Goal: Task Accomplishment & Management: Manage account settings

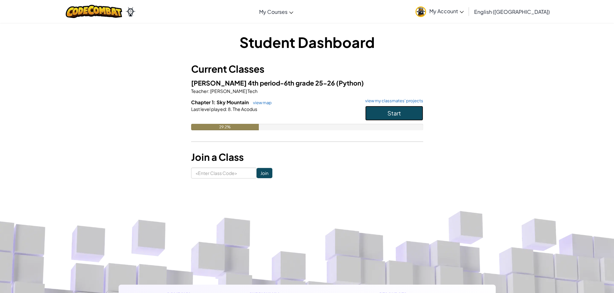
click at [404, 118] on button "Start" at bounding box center [394, 113] width 58 height 15
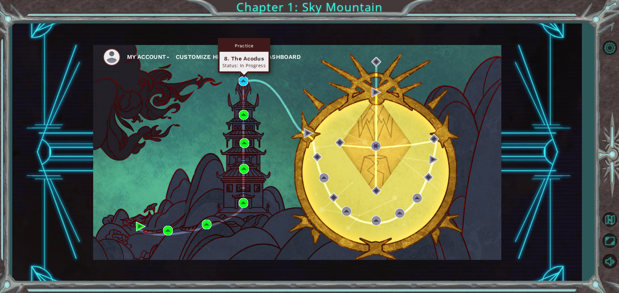
click at [243, 73] on div "Practice 8. The Acodus Status: In Progress" at bounding box center [244, 55] width 52 height 35
click at [477, 269] on div "My Account Customize Hero Back to Dashboard" at bounding box center [296, 153] width 569 height 258
click at [115, 55] on img at bounding box center [112, 57] width 18 height 18
click at [146, 53] on button "My Account" at bounding box center [148, 57] width 42 height 10
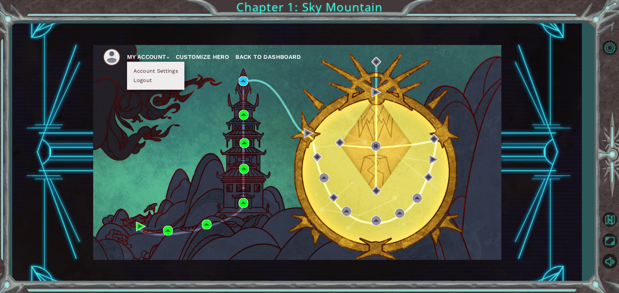
click at [143, 73] on button "Account Settings" at bounding box center [155, 71] width 48 height 7
